Goal: Information Seeking & Learning: Learn about a topic

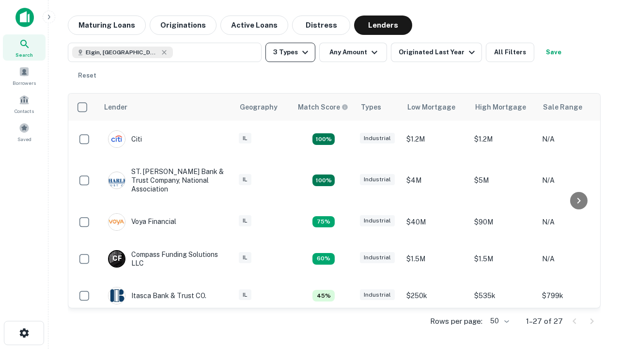
click at [290, 52] on button "3 Types" at bounding box center [290, 52] width 50 height 19
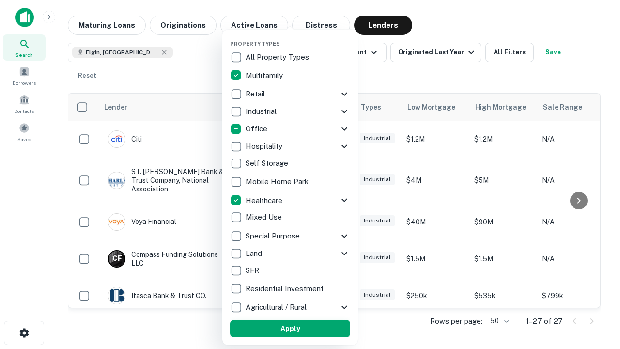
click at [290, 328] on button "Apply" at bounding box center [290, 328] width 120 height 17
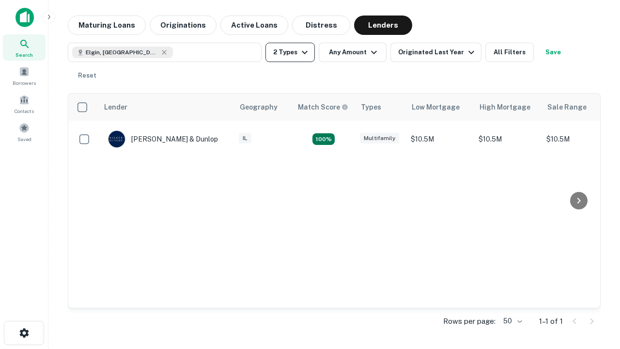
click at [290, 52] on button "2 Types" at bounding box center [289, 52] width 49 height 19
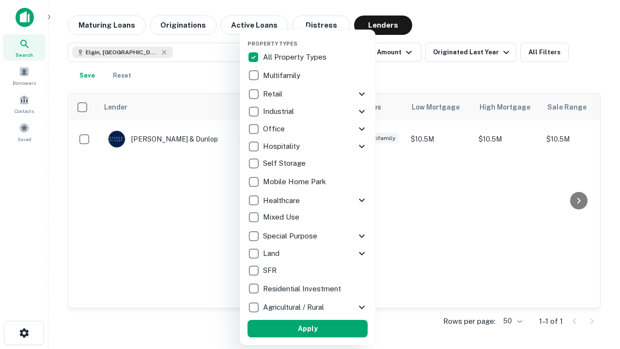
click at [307, 328] on button "Apply" at bounding box center [307, 328] width 120 height 17
